Goal: Information Seeking & Learning: Find specific fact

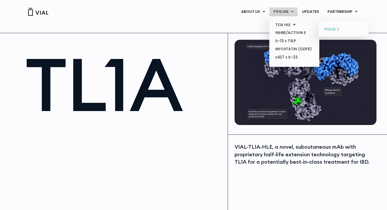
click at [329, 28] on link "PHASE 2" at bounding box center [343, 29] width 46 height 8
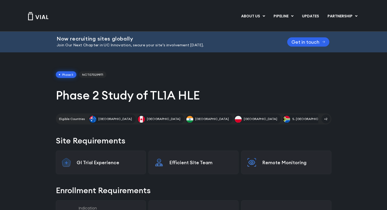
click at [29, 17] on img at bounding box center [38, 16] width 21 height 8
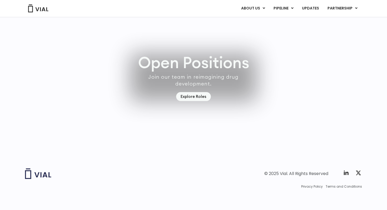
scroll to position [1523, 0]
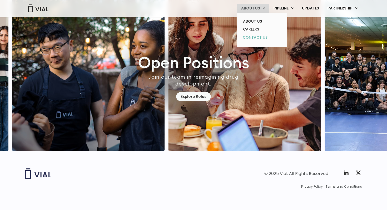
click at [254, 37] on link "CONTACT US" at bounding box center [262, 37] width 46 height 8
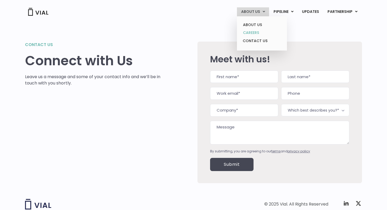
click at [251, 32] on link "CAREERS" at bounding box center [262, 33] width 46 height 8
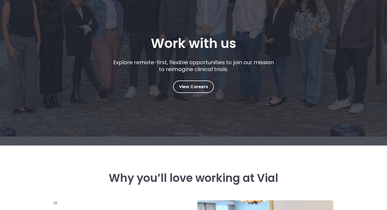
scroll to position [49, 0]
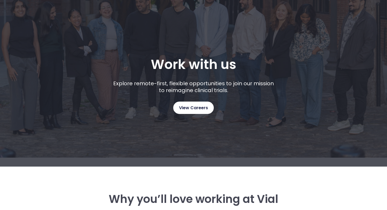
click at [193, 107] on span "View Careers" at bounding box center [193, 108] width 29 height 7
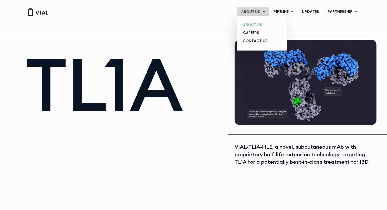
click at [253, 26] on link "ABOUT US" at bounding box center [262, 25] width 46 height 8
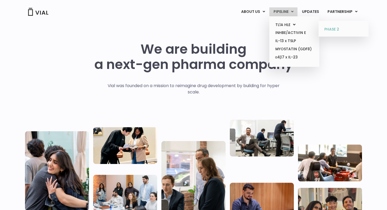
click at [329, 29] on link "PHASE 2" at bounding box center [343, 29] width 46 height 8
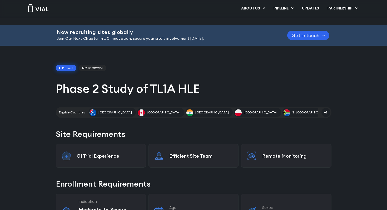
scroll to position [6, 0]
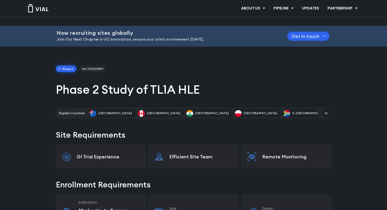
click at [86, 69] on span "NCT07029971" at bounding box center [92, 69] width 27 height 7
click at [95, 69] on span "NCT07029971" at bounding box center [92, 69] width 27 height 7
copy span "NCT07029971"
